Goal: Transaction & Acquisition: Purchase product/service

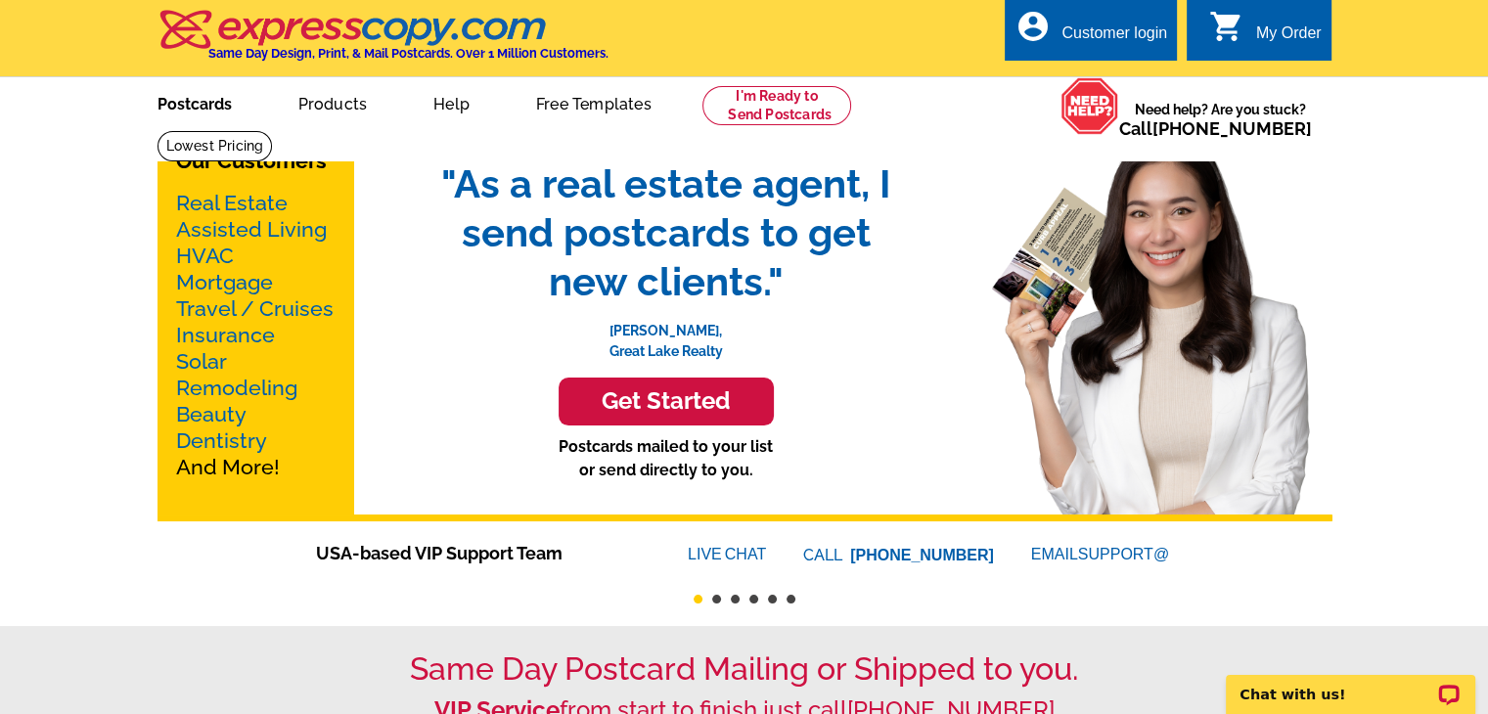
click at [189, 107] on link "Postcards" at bounding box center [194, 102] width 137 height 46
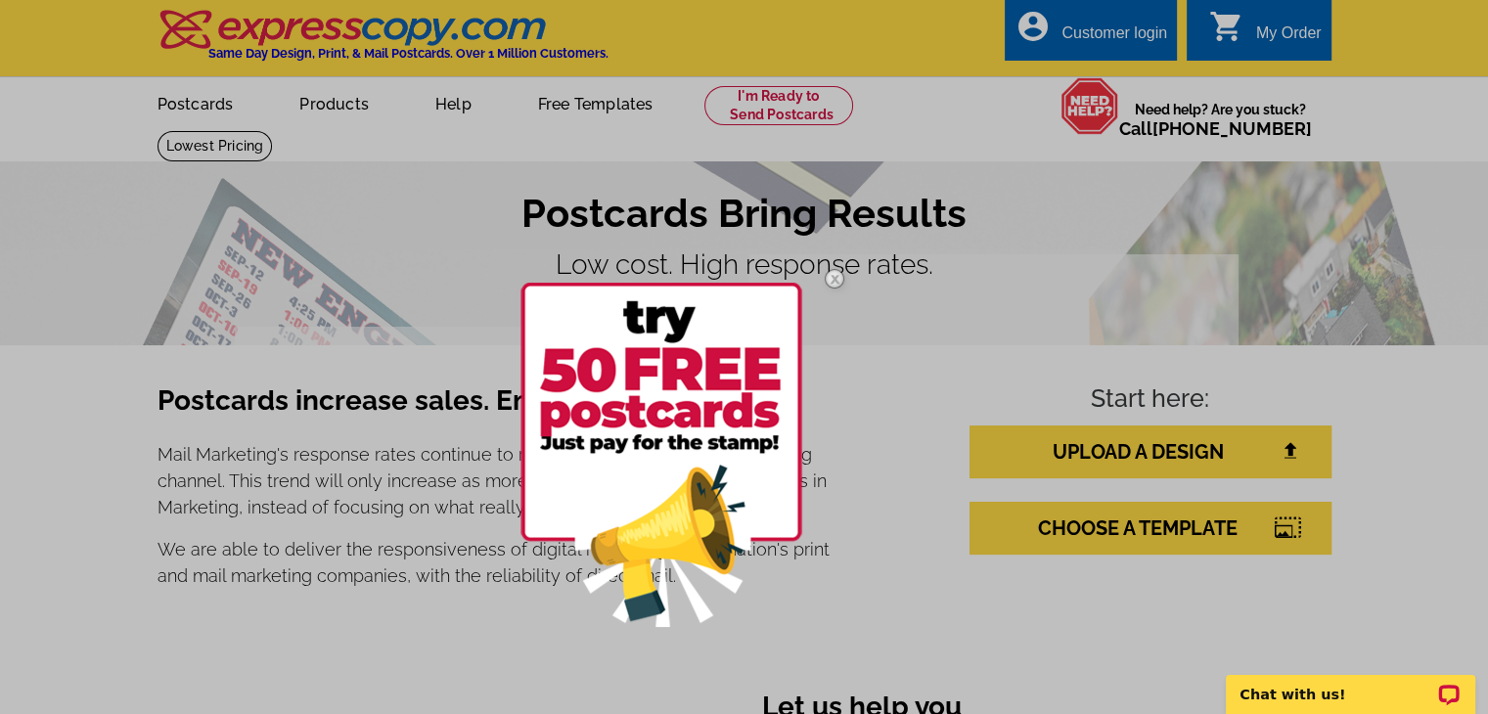
click at [832, 275] on img at bounding box center [834, 278] width 57 height 57
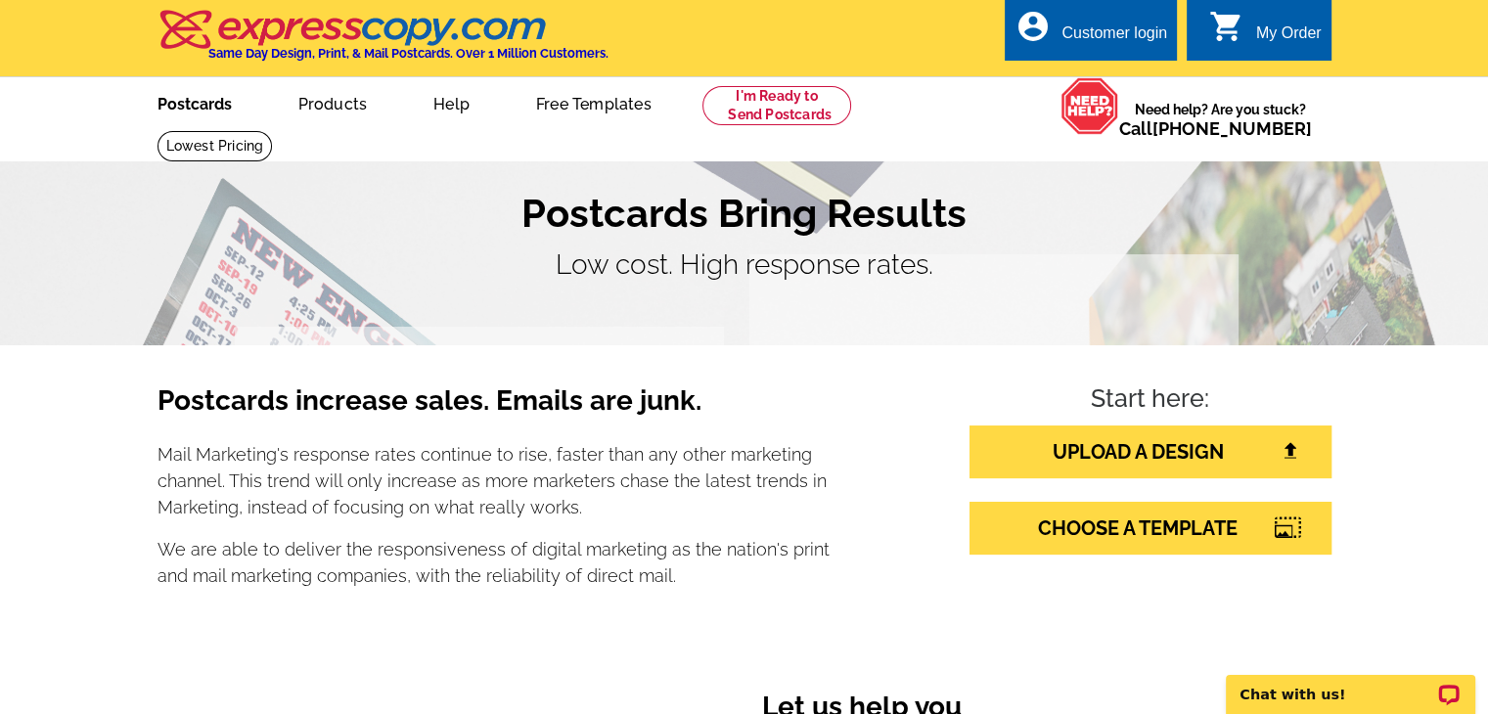
click at [193, 111] on link "Postcards" at bounding box center [194, 102] width 137 height 46
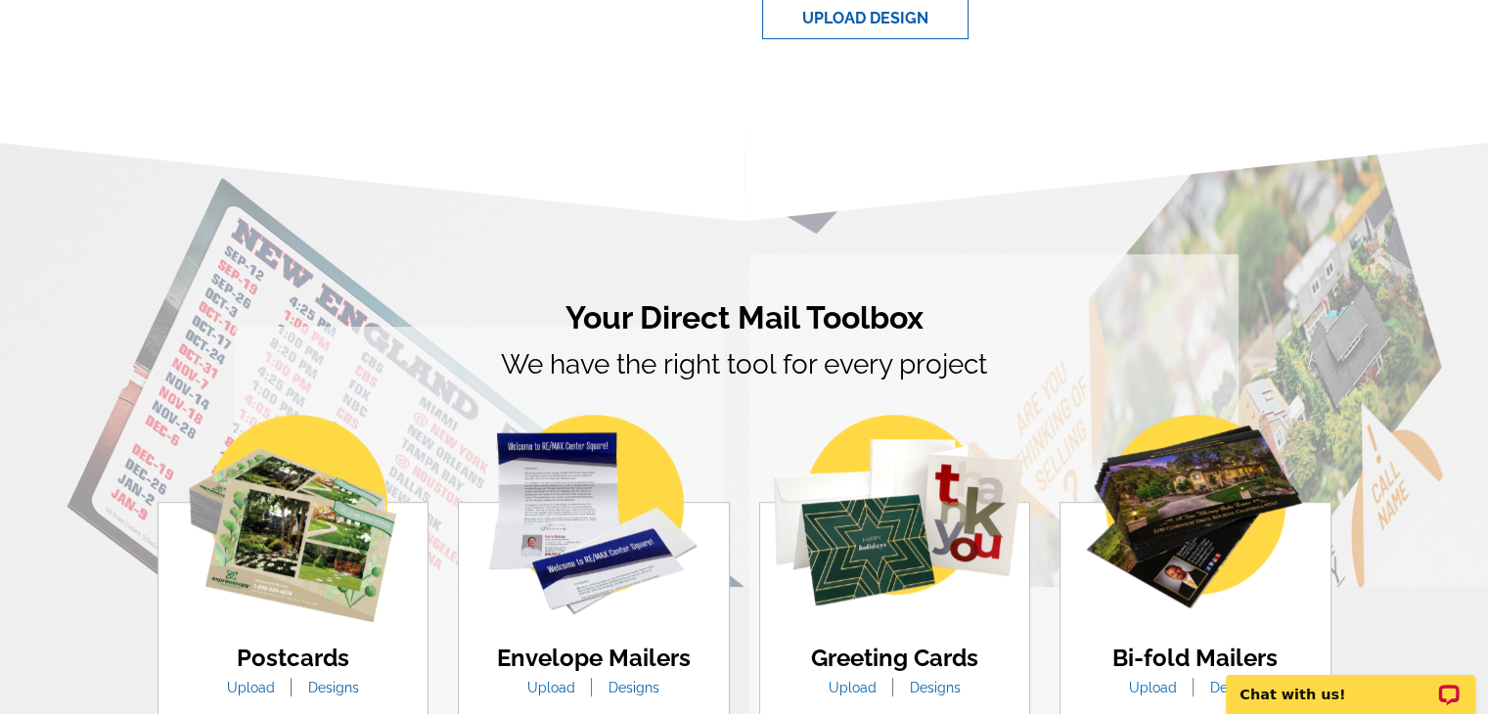
scroll to position [929, 0]
